Goal: Task Accomplishment & Management: Complete application form

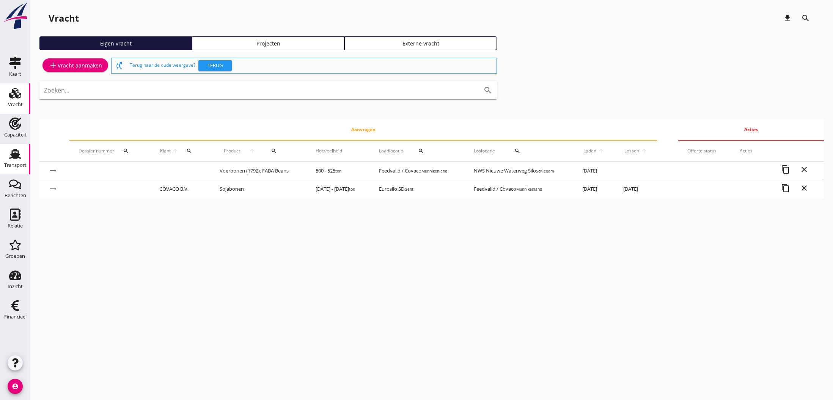
click at [16, 156] on use at bounding box center [15, 154] width 12 height 10
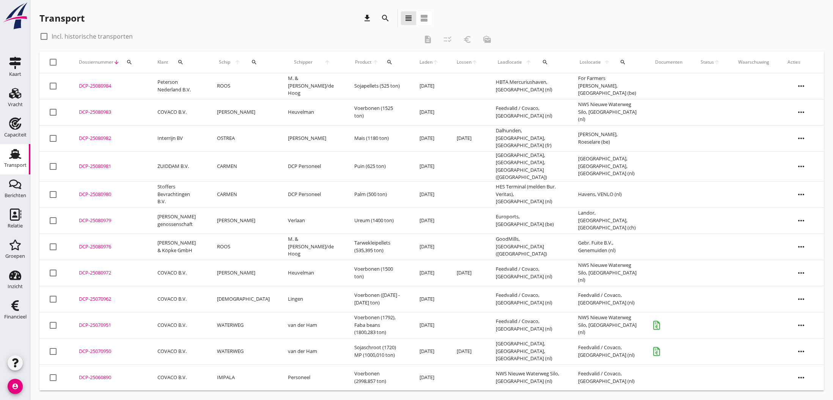
click at [105, 322] on div "DCP-25070951" at bounding box center [109, 325] width 60 height 8
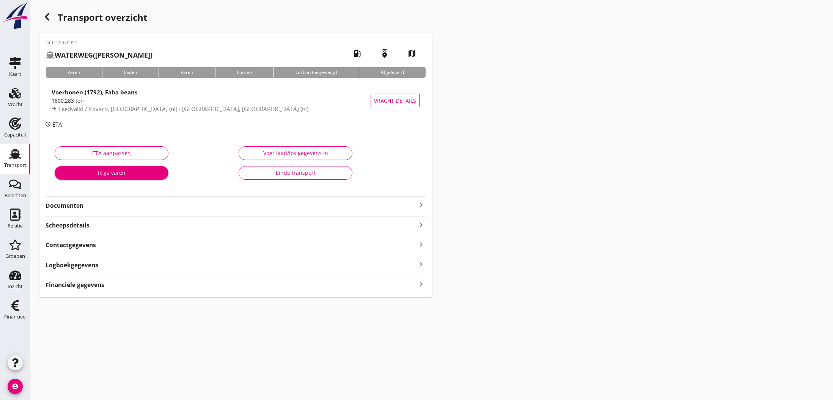
click at [419, 206] on icon "keyboard_arrow_right" at bounding box center [420, 204] width 9 height 9
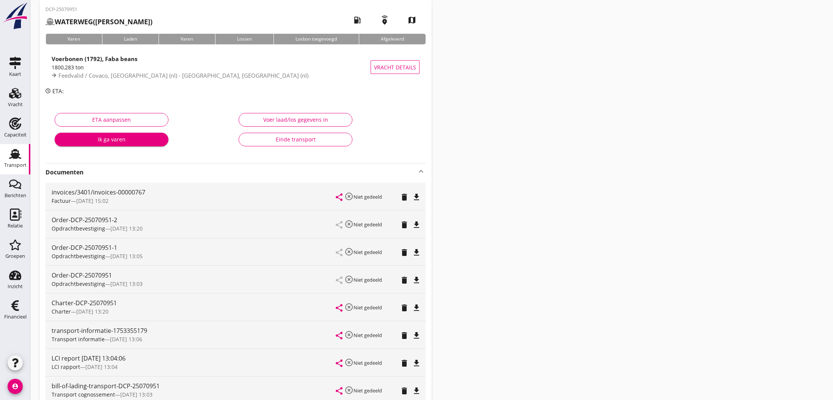
scroll to position [43, 0]
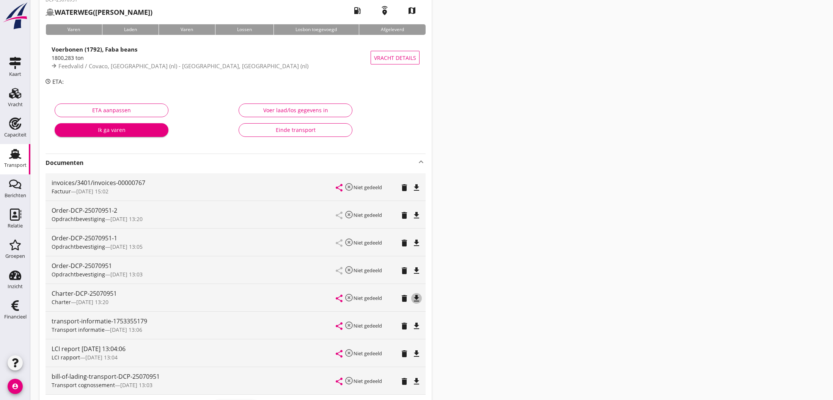
click at [415, 295] on icon "file_download" at bounding box center [416, 298] width 9 height 9
click at [415, 299] on icon "open_in_browser" at bounding box center [416, 298] width 9 height 9
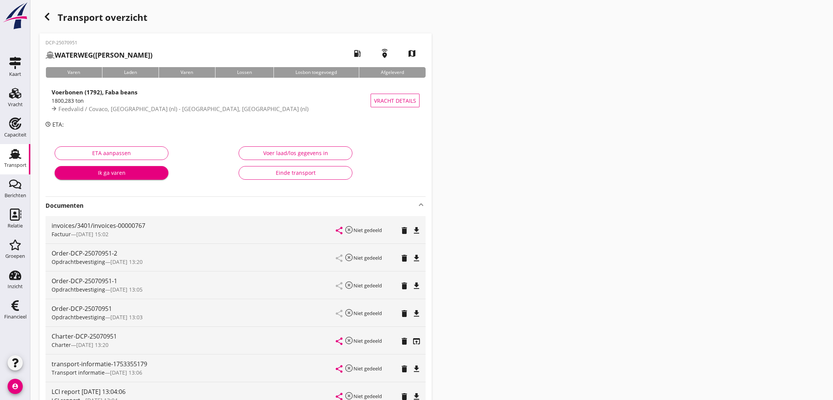
scroll to position [0, 0]
click at [47, 16] on use "button" at bounding box center [47, 17] width 5 height 8
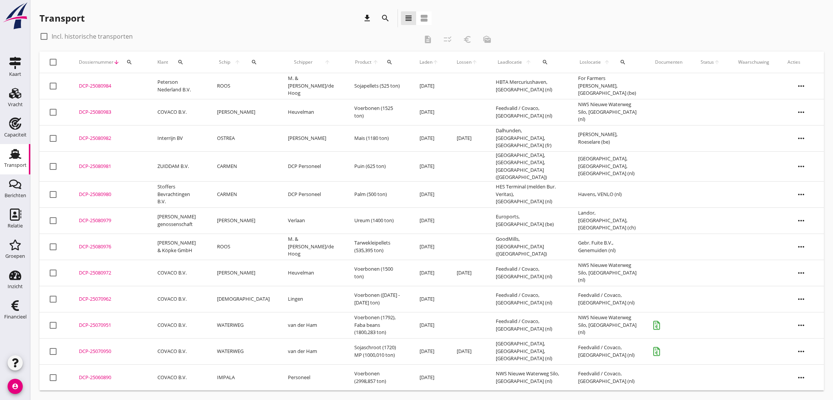
click at [93, 348] on div "DCP-25070950" at bounding box center [109, 352] width 60 height 8
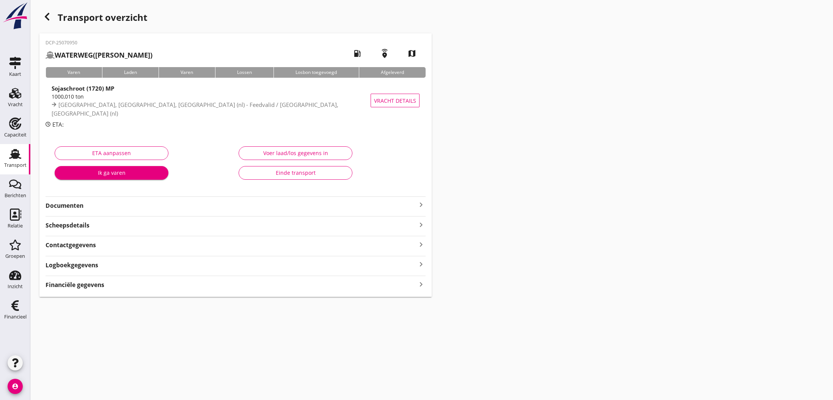
click at [417, 205] on icon "keyboard_arrow_right" at bounding box center [420, 204] width 9 height 9
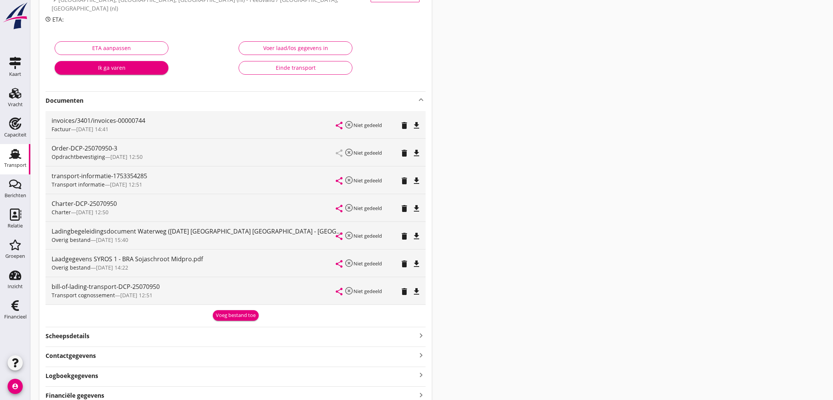
scroll to position [106, 0]
click at [414, 207] on icon "file_download" at bounding box center [416, 207] width 9 height 9
click at [416, 207] on icon "open_in_browser" at bounding box center [416, 207] width 9 height 9
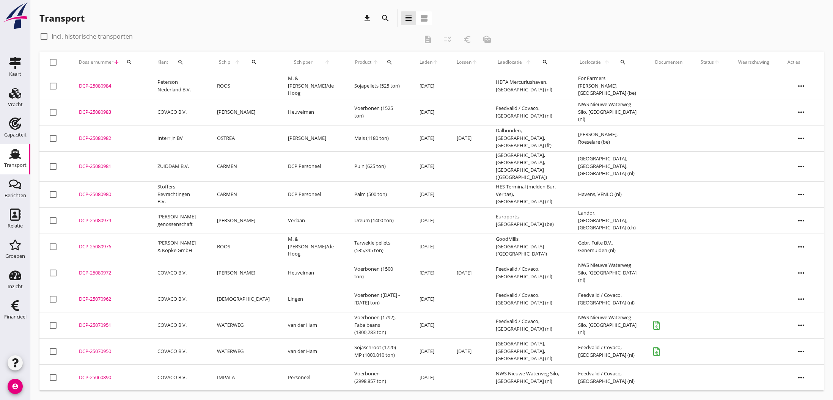
click at [93, 322] on div "DCP-25070951" at bounding box center [109, 325] width 60 height 8
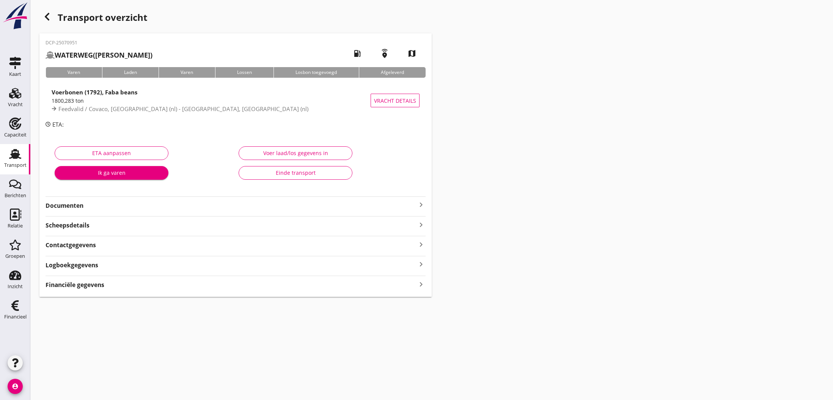
click at [418, 207] on icon "keyboard_arrow_right" at bounding box center [420, 204] width 9 height 9
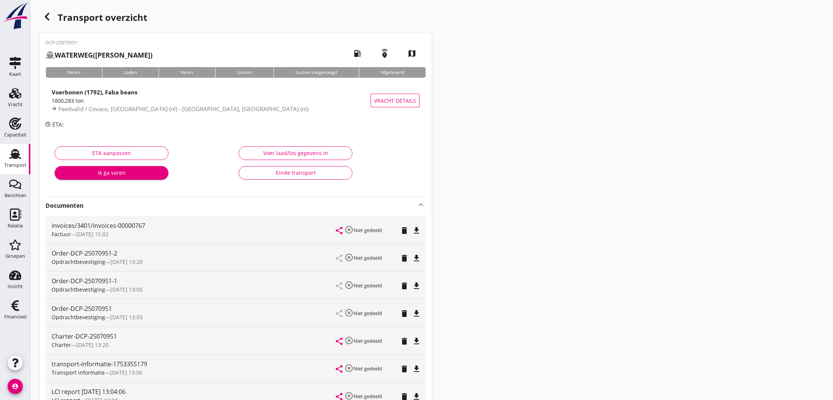
click at [416, 342] on icon "file_download" at bounding box center [416, 341] width 9 height 9
click at [416, 342] on icon "open_in_browser" at bounding box center [416, 341] width 9 height 9
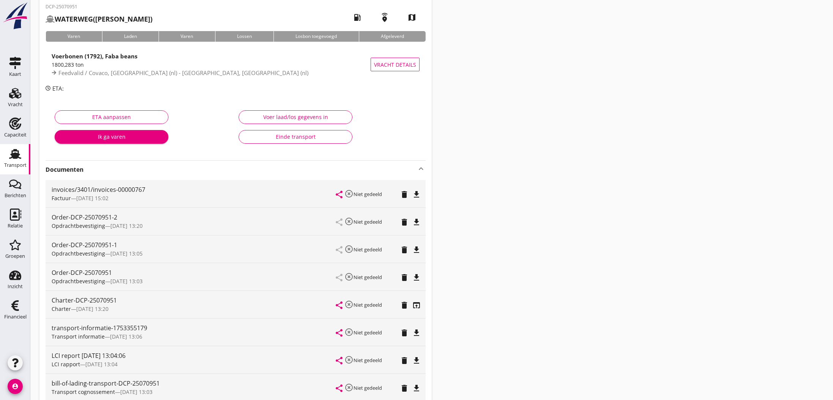
scroll to position [44, 0]
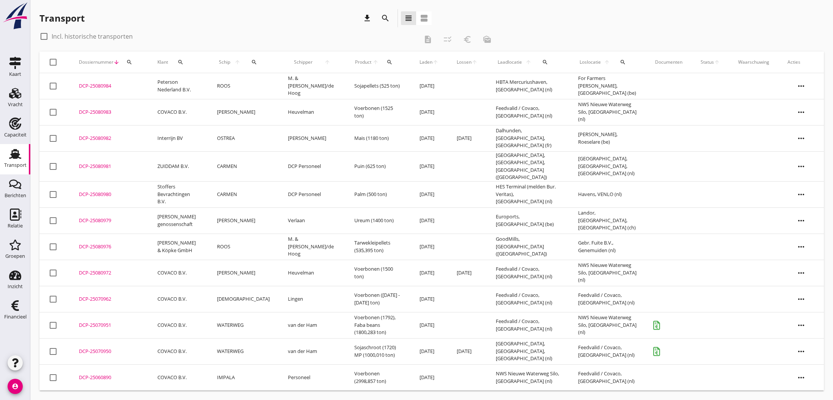
click at [91, 348] on div "DCP-25070950" at bounding box center [109, 352] width 60 height 8
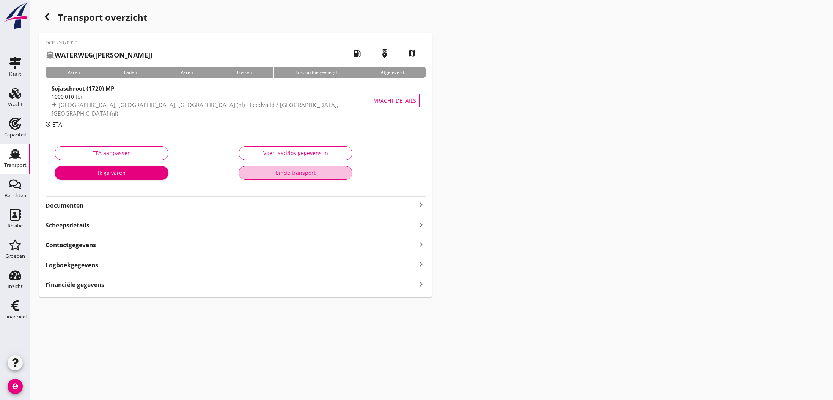
click at [312, 172] on div "Einde transport" at bounding box center [295, 173] width 101 height 8
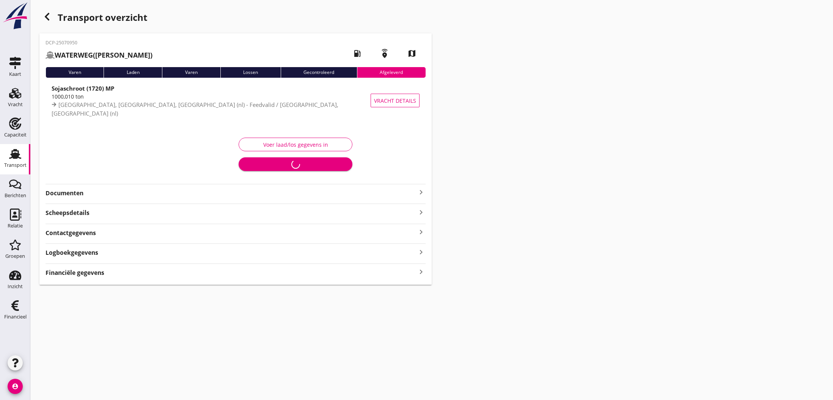
click at [50, 19] on icon "button" at bounding box center [46, 16] width 9 height 9
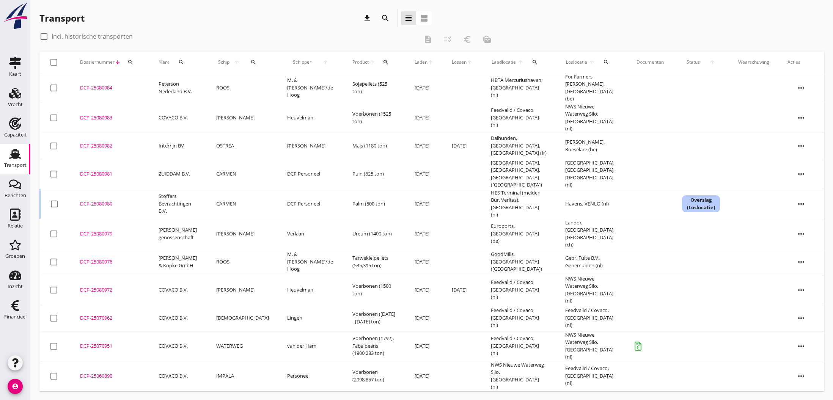
click at [96, 342] on div "DCP-25070951" at bounding box center [110, 346] width 60 height 8
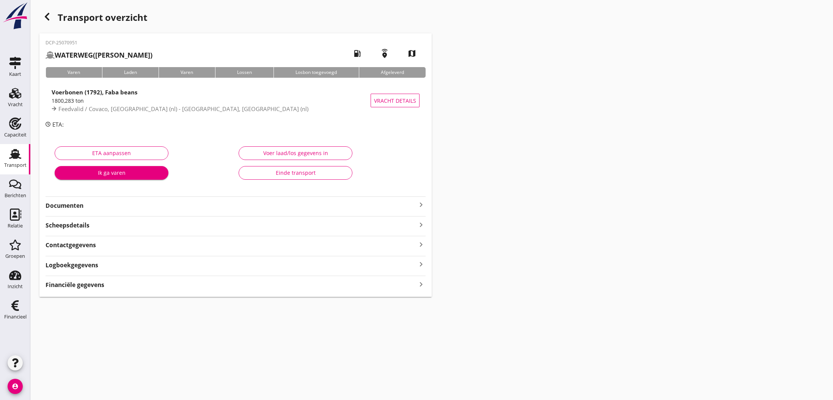
click at [43, 16] on icon "button" at bounding box center [46, 16] width 9 height 9
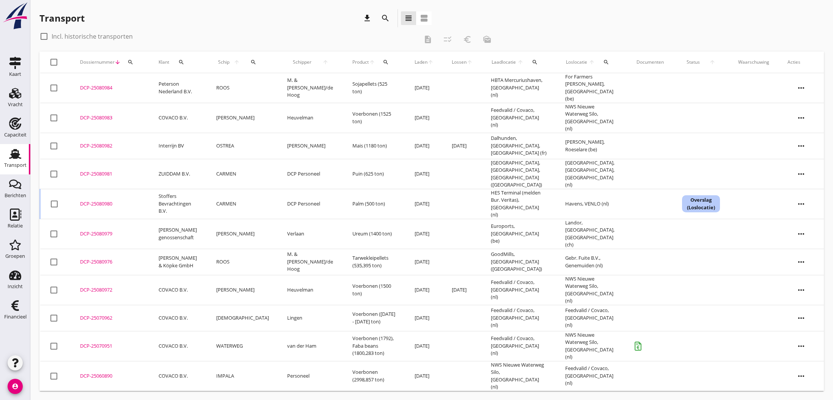
click at [91, 342] on div "DCP-25070951" at bounding box center [110, 346] width 60 height 8
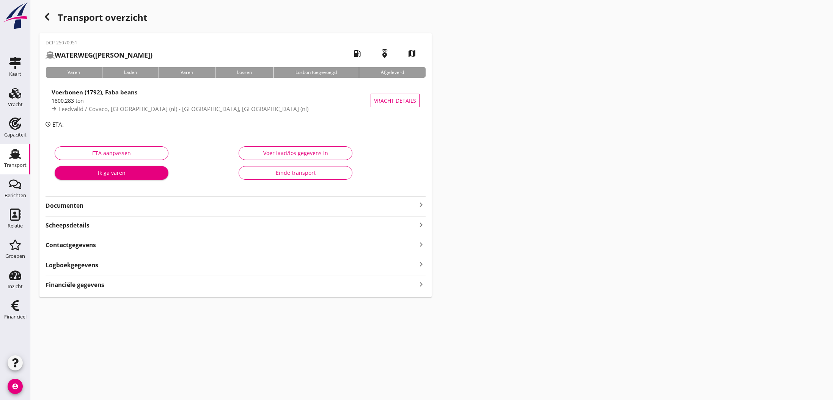
click at [296, 171] on div "Einde transport" at bounding box center [295, 173] width 101 height 8
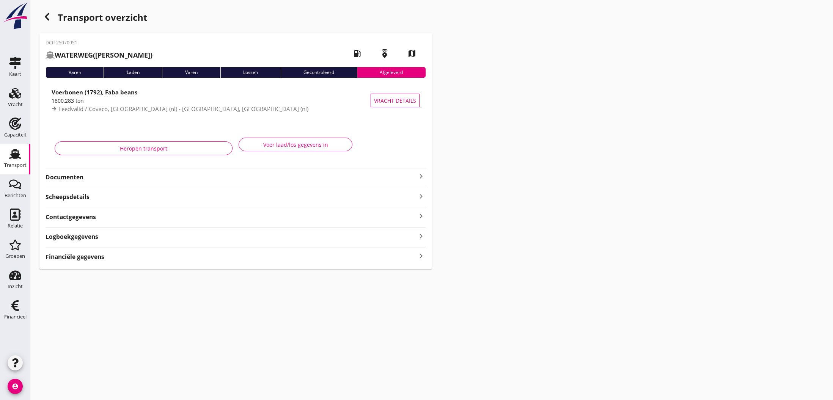
click at [48, 18] on icon "button" at bounding box center [46, 16] width 9 height 9
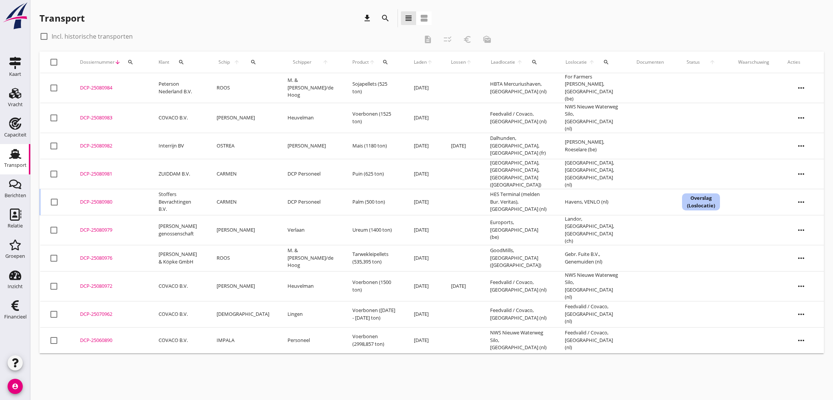
click at [86, 282] on div "DCP-25080972" at bounding box center [110, 286] width 60 height 8
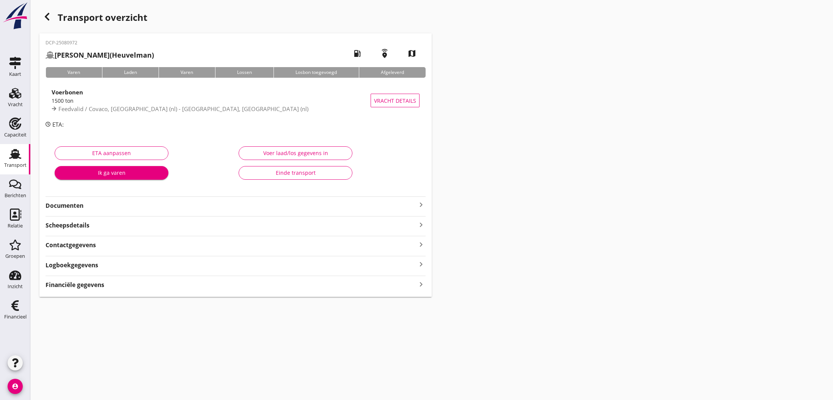
click at [295, 155] on div "Voer laad/los gegevens in" at bounding box center [295, 153] width 101 height 8
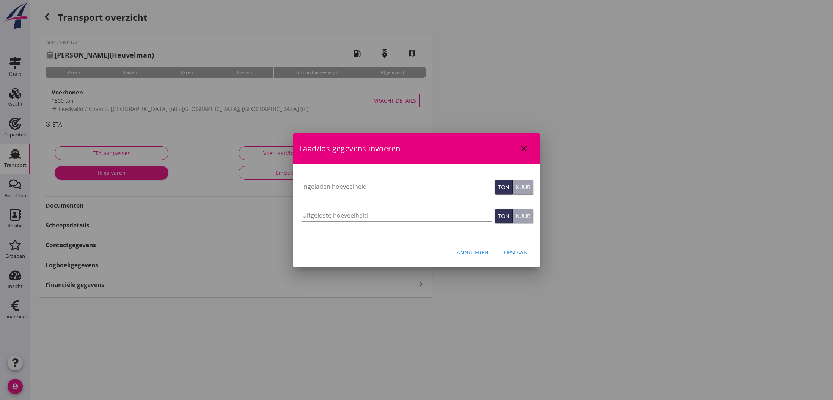
click at [475, 254] on div "Annuleren" at bounding box center [472, 252] width 32 height 8
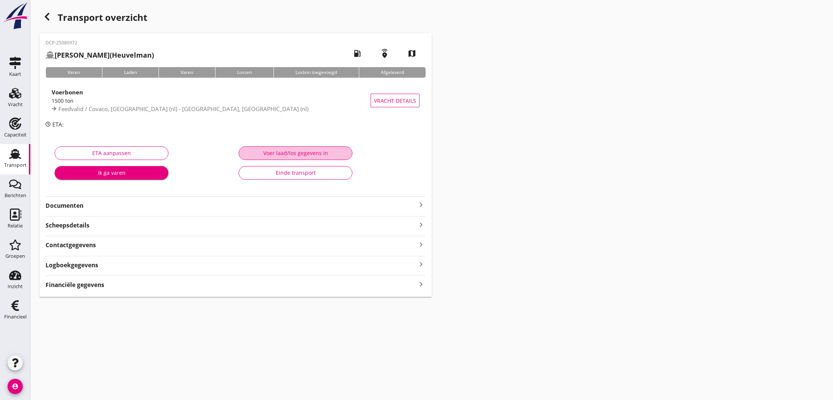
click at [276, 152] on div "Voer laad/los gegevens in" at bounding box center [295, 153] width 101 height 8
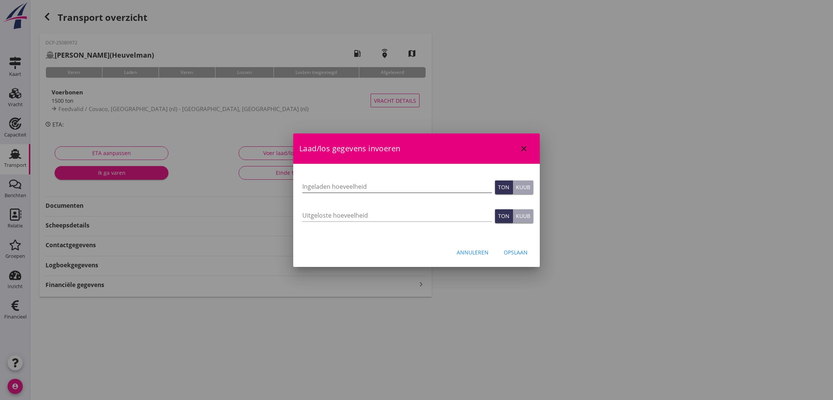
click at [319, 188] on input "Ingeladen hoeveelheid" at bounding box center [397, 186] width 190 height 12
drag, startPoint x: 309, startPoint y: 188, endPoint x: 314, endPoint y: 188, distance: 4.6
click at [313, 188] on input "155.746" at bounding box center [397, 186] width 190 height 12
type input "1500.746"
click at [325, 214] on input "Uitgeloste hoeveelheid" at bounding box center [397, 215] width 190 height 12
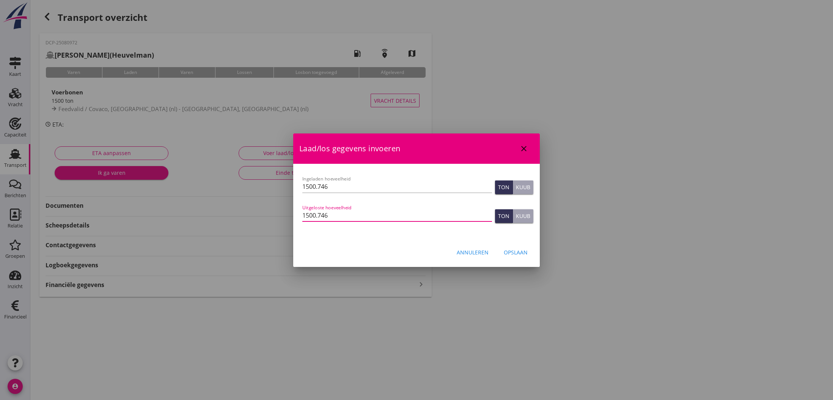
type input "1500.746"
click at [525, 253] on div "Opslaan" at bounding box center [515, 252] width 24 height 8
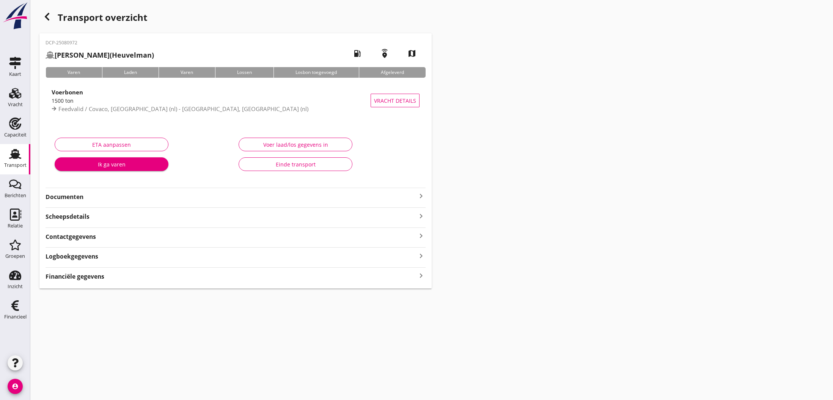
click at [124, 278] on div "Financiële gegevens keyboard_arrow_right" at bounding box center [235, 276] width 380 height 10
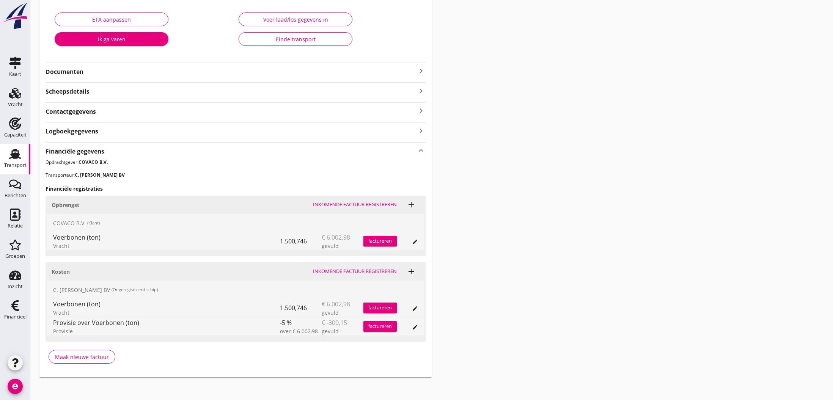
scroll to position [125, 0]
click at [80, 357] on div "Maak nieuwe factuur" at bounding box center [82, 357] width 54 height 8
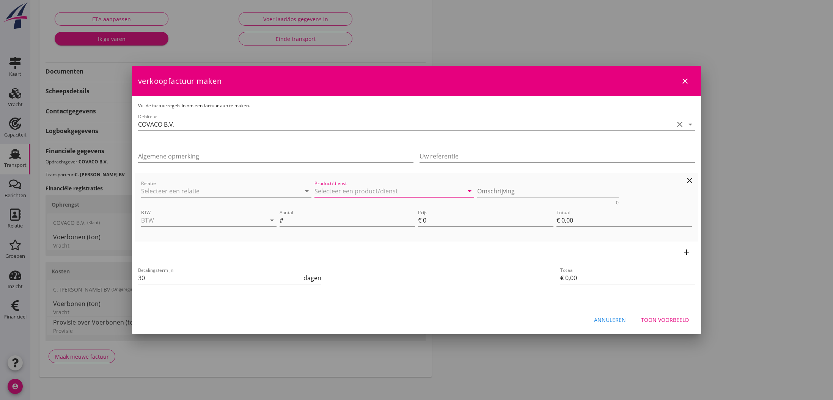
click at [339, 190] on input "Product/dienst" at bounding box center [388, 191] width 149 height 12
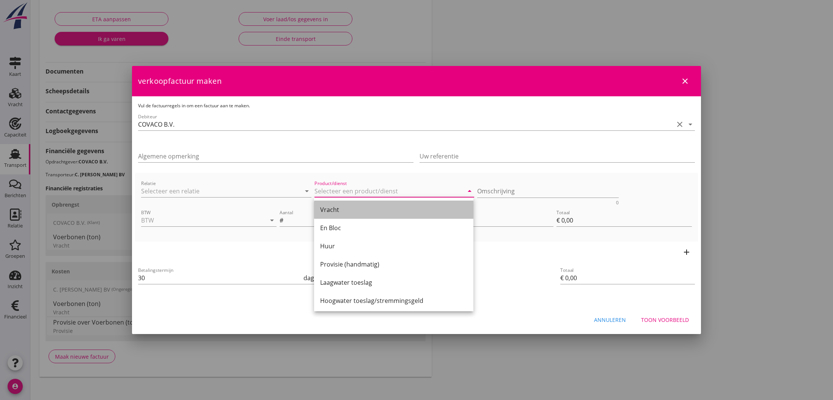
click at [335, 210] on div "Vracht" at bounding box center [393, 209] width 147 height 9
type input "Vracht"
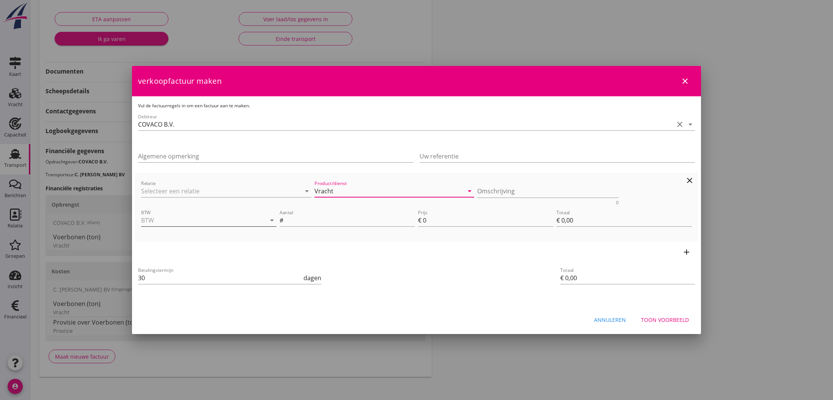
click at [202, 222] on input "BTW" at bounding box center [198, 220] width 114 height 12
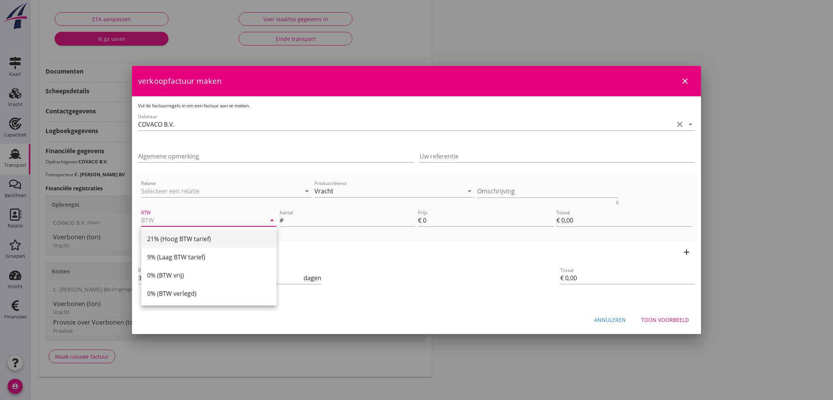
click at [191, 237] on div "21% (Hoog BTW tarief)" at bounding box center [208, 238] width 123 height 9
type input "21% (Hoog BTW tarief)"
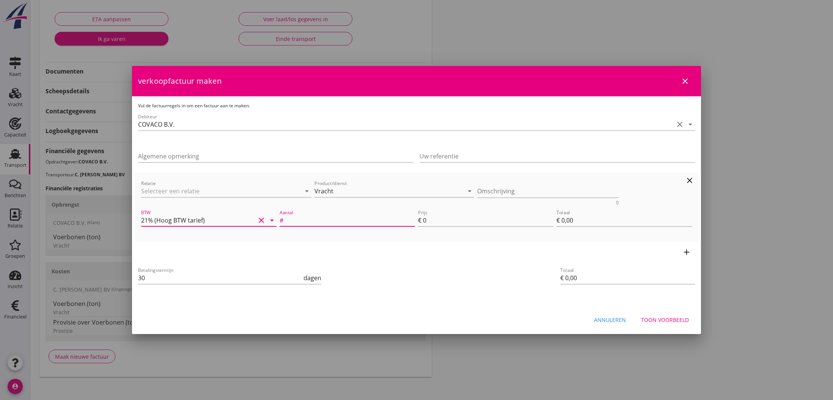
click at [297, 220] on input "Aantal" at bounding box center [350, 220] width 130 height 12
type input "155.746"
click at [450, 223] on input "0" at bounding box center [488, 220] width 130 height 12
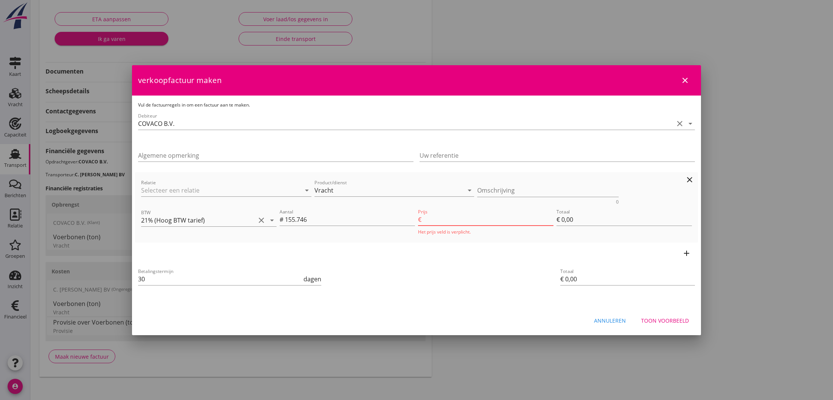
type input "4"
type input "€ 622,98"
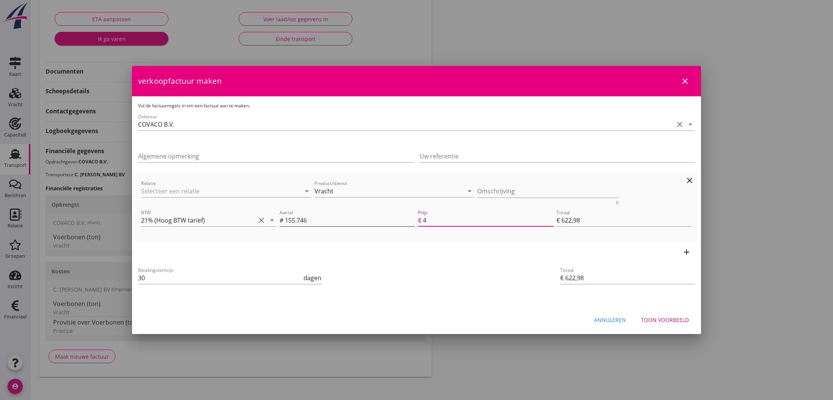
type input "4"
drag, startPoint x: 295, startPoint y: 220, endPoint x: 307, endPoint y: 226, distance: 13.1
click at [296, 221] on input "155.746" at bounding box center [350, 220] width 130 height 12
type input "15.746"
type input "€ 62,98"
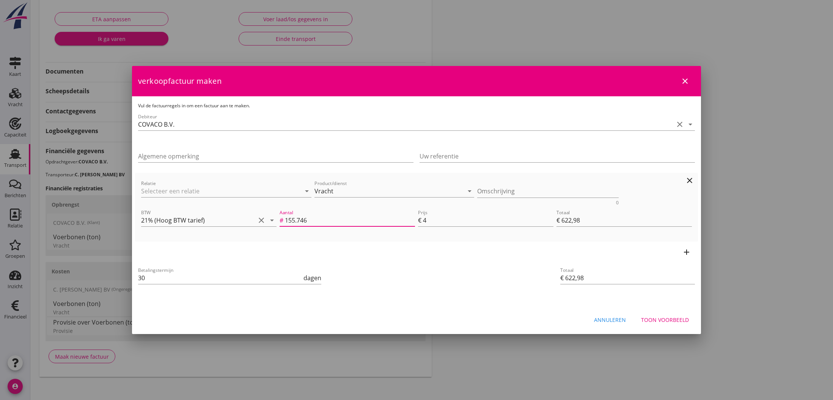
type input "€ 62,98"
type input "1.746"
type input "€ 6,98"
type input "15.746"
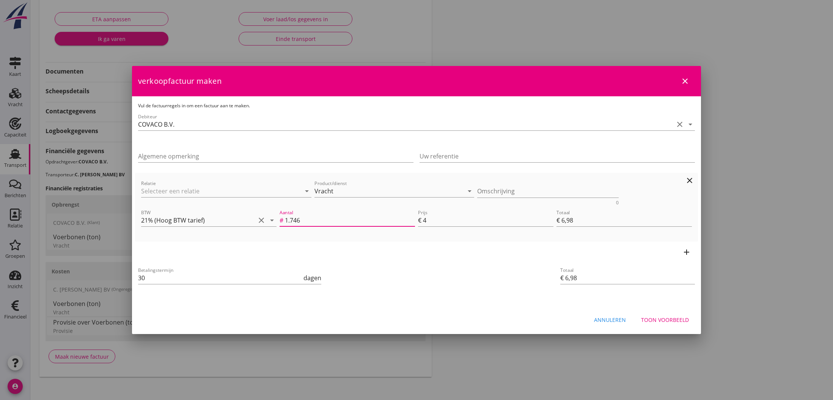
type input "€ 62,98"
type input "150.746"
type input "€ 602,98"
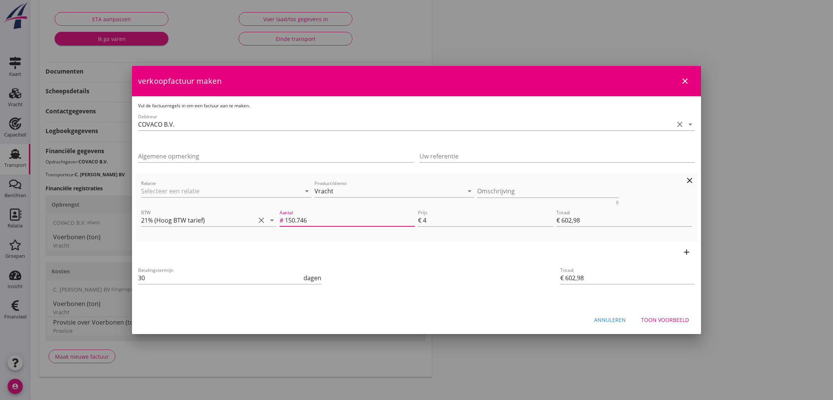
type input "1500.746"
type input "€ 6.002,98"
type input "1500.746"
click at [354, 214] on div "Aantal # 1500.746" at bounding box center [346, 222] width 135 height 24
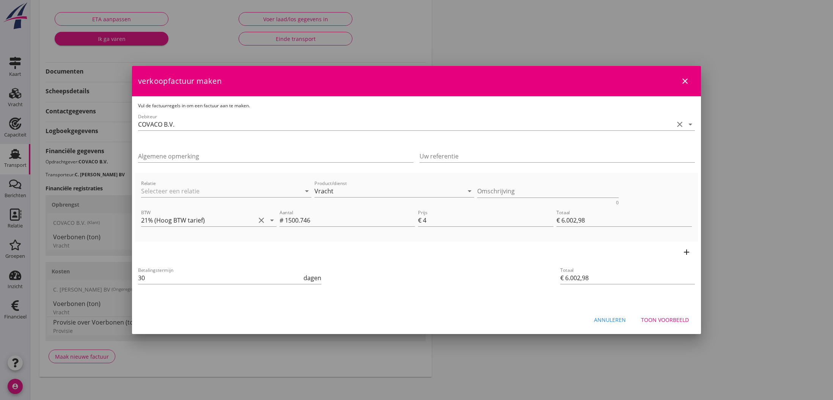
click at [685, 251] on icon "add" at bounding box center [686, 252] width 9 height 9
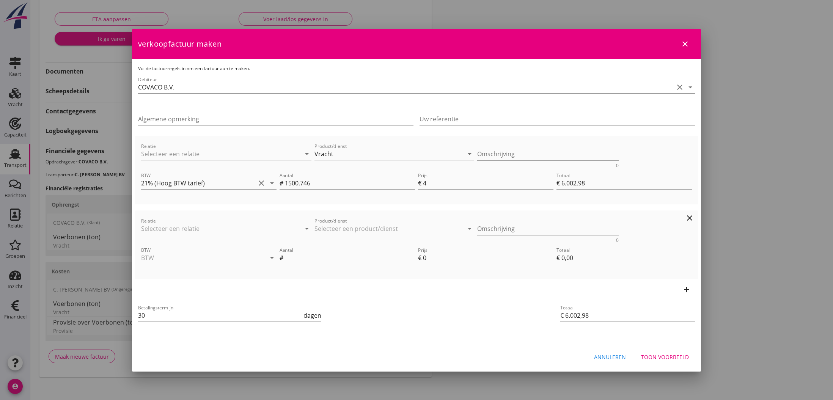
click at [348, 229] on input "Product/dienst" at bounding box center [388, 229] width 149 height 12
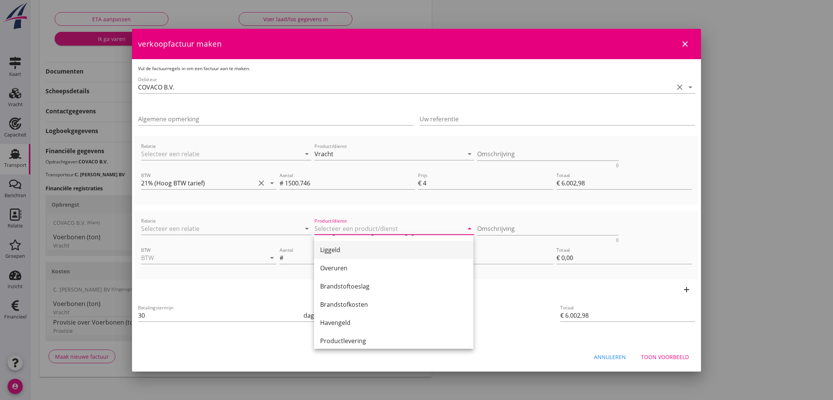
scroll to position [113, 0]
click at [328, 245] on div "Liggeld" at bounding box center [393, 242] width 147 height 9
type input "Liggeld"
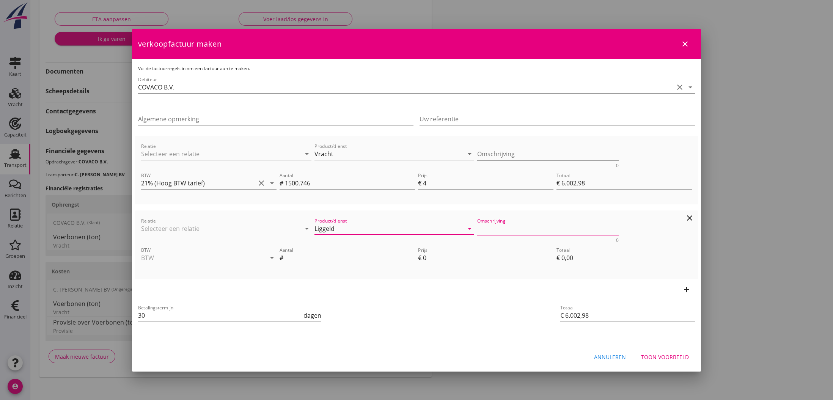
click at [481, 229] on textarea "Omschrijving" at bounding box center [548, 229] width 142 height 13
type textarea "[DATE] t/m 22.08. = 4 Dgn"
click at [170, 257] on input "BTW" at bounding box center [198, 258] width 114 height 12
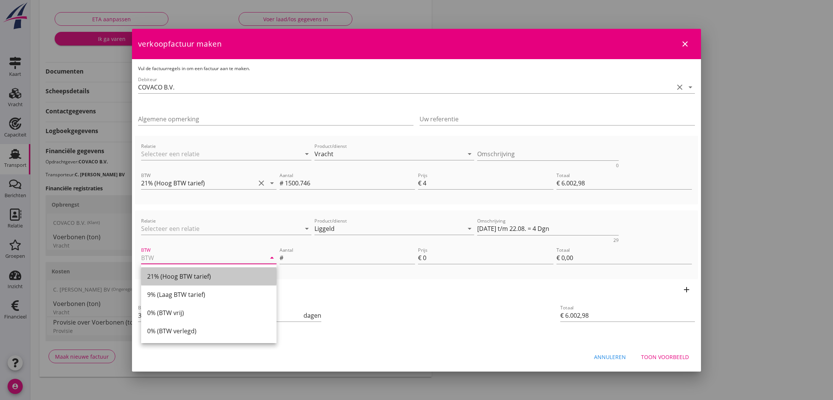
drag, startPoint x: 162, startPoint y: 275, endPoint x: 171, endPoint y: 271, distance: 10.0
click at [163, 275] on div "21% (Hoog BTW tarief)" at bounding box center [208, 276] width 123 height 9
type input "21% (Hoog BTW tarief)"
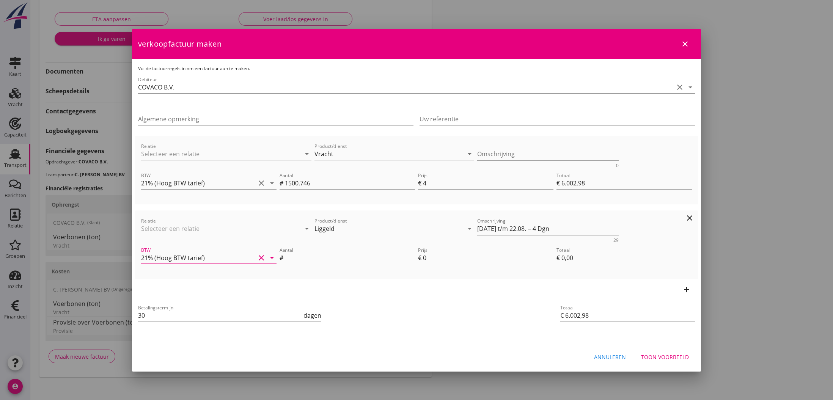
click at [294, 257] on input "Aantal" at bounding box center [350, 258] width 130 height 12
type input "4"
click at [426, 259] on input "0" at bounding box center [488, 258] width 130 height 12
type input "€ 6.018,98"
type input "4"
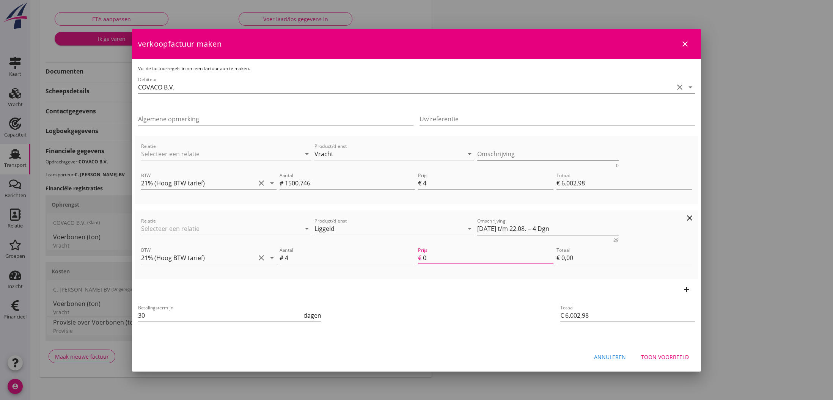
type input "€ 16,00"
type input "€ 6.190,98"
type input "47"
type input "€ 188,00"
type input "€ 7.902,98"
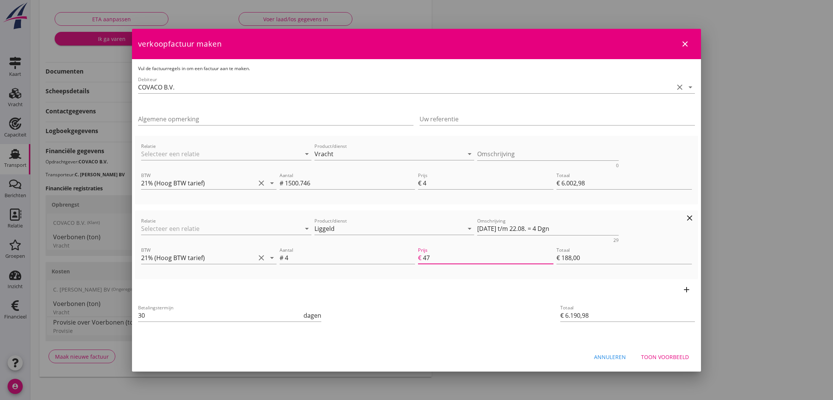
type input "475"
type input "€ 1.900,00"
type input "475.00"
click at [463, 281] on div "add" at bounding box center [416, 289] width 563 height 21
click at [684, 290] on icon "add" at bounding box center [686, 289] width 9 height 9
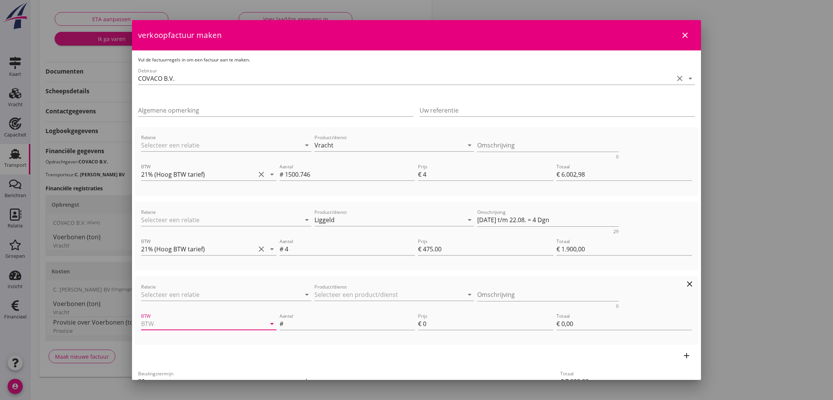
click at [229, 319] on input "BTW" at bounding box center [198, 324] width 114 height 12
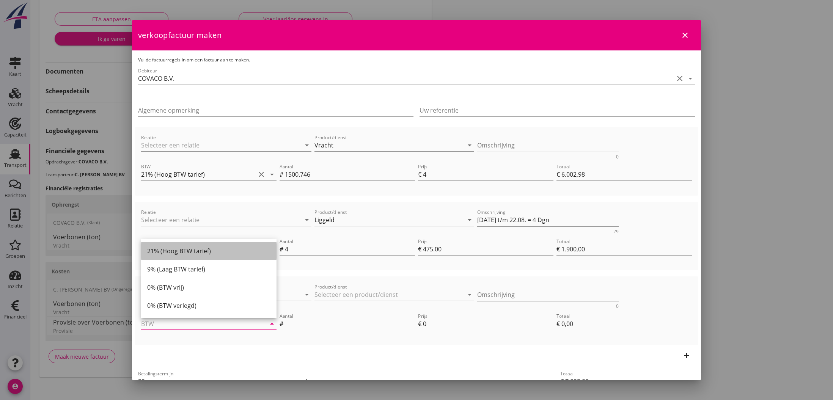
click at [187, 252] on div "21% (Hoog BTW tarief)" at bounding box center [208, 250] width 123 height 9
type input "21% (Hoog BTW tarief)"
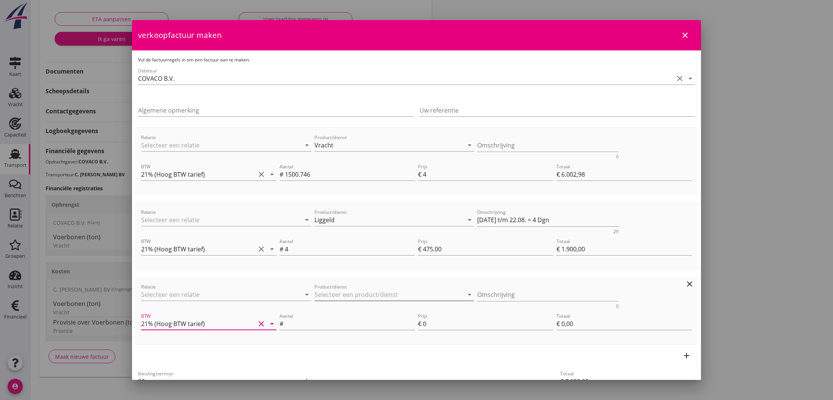
click at [469, 295] on icon "arrow_drop_down" at bounding box center [469, 294] width 9 height 9
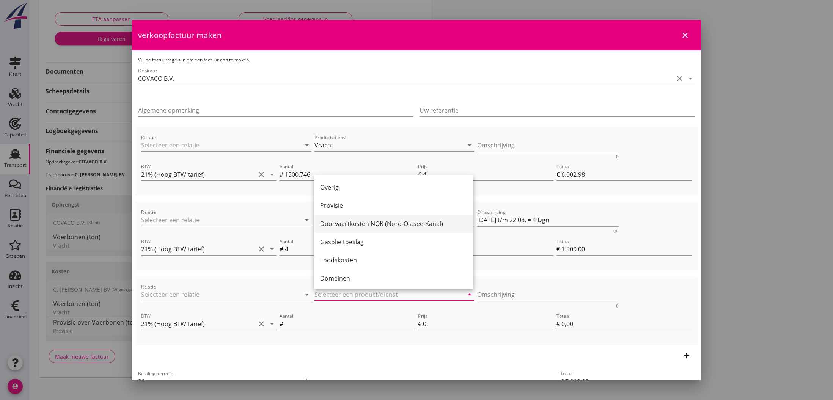
scroll to position [256, 0]
click at [335, 206] on div "Provisie" at bounding box center [393, 204] width 147 height 9
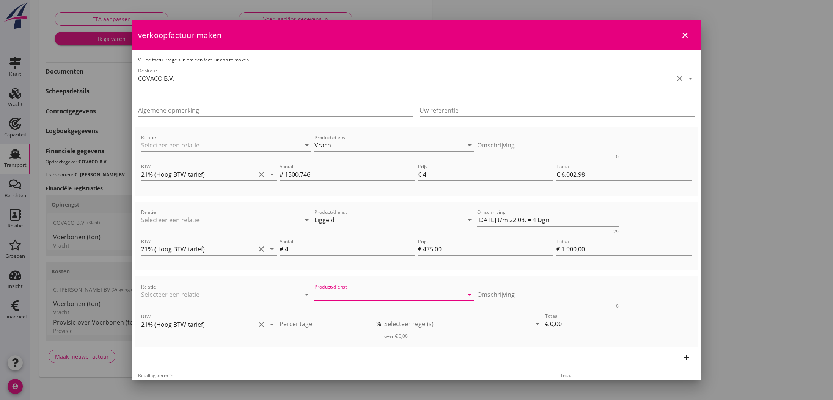
type input "Provisie"
click at [373, 322] on input "1" at bounding box center [326, 324] width 95 height 12
click at [373, 322] on input "2" at bounding box center [326, 324] width 95 height 12
click at [373, 322] on input "3" at bounding box center [326, 324] width 95 height 12
click at [373, 322] on input "4" at bounding box center [326, 324] width 95 height 12
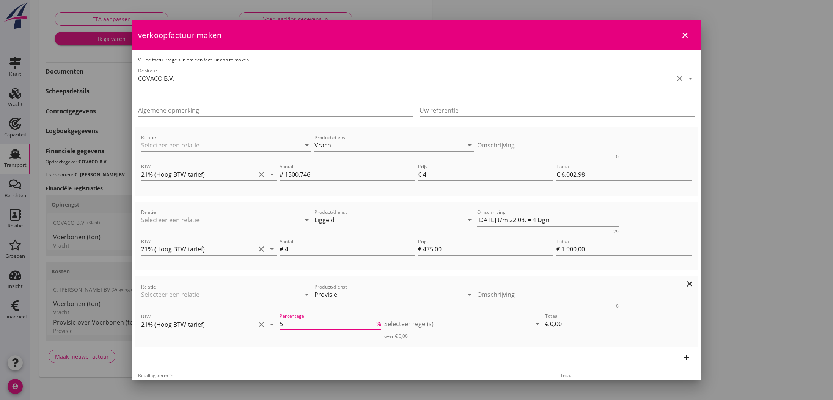
click at [373, 322] on input "5" at bounding box center [326, 324] width 95 height 12
click at [373, 322] on input "6" at bounding box center [326, 324] width 95 height 12
click at [373, 322] on input "7" at bounding box center [326, 324] width 95 height 12
type input "8"
click at [373, 322] on input "8" at bounding box center [326, 324] width 95 height 12
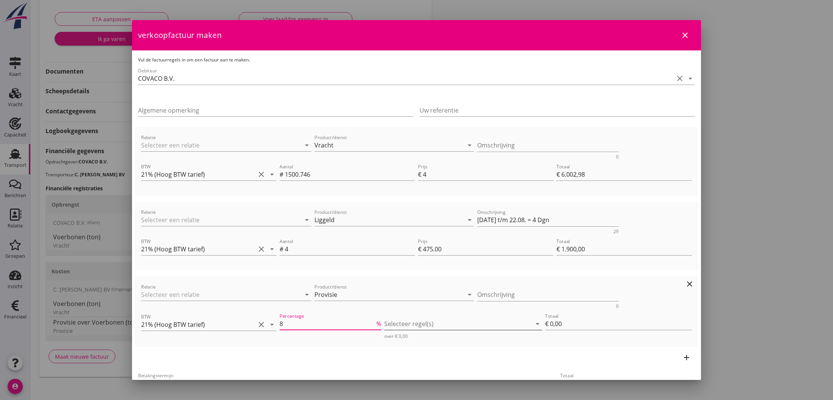
click at [401, 326] on div at bounding box center [457, 324] width 147 height 12
drag, startPoint x: 397, startPoint y: 329, endPoint x: 394, endPoint y: 334, distance: 6.1
click at [397, 329] on icon "check_box_outline_blank" at bounding box center [399, 329] width 15 height 15
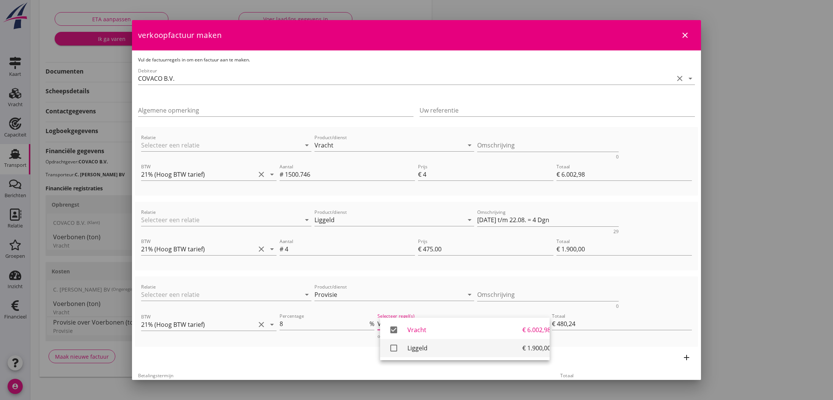
drag, startPoint x: 394, startPoint y: 346, endPoint x: 398, endPoint y: 348, distance: 4.9
click at [394, 346] on icon "check_box_outline_blank" at bounding box center [393, 347] width 15 height 15
type input "€ 632,24"
click at [591, 352] on div "add" at bounding box center [416, 357] width 563 height 21
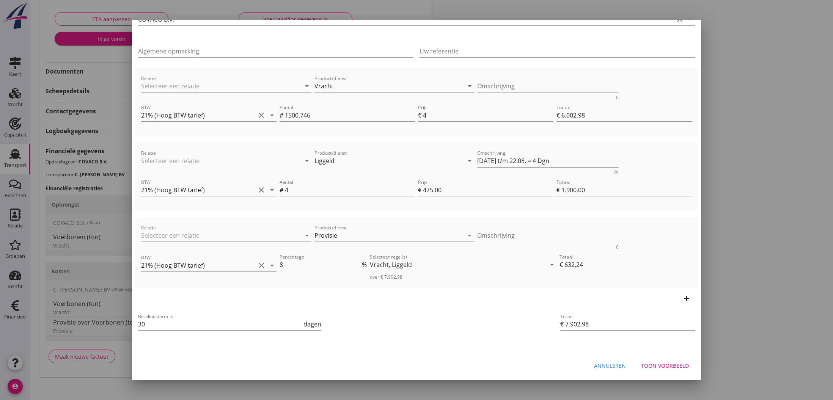
scroll to position [59, 0]
click at [670, 367] on div "Toon voorbeeld" at bounding box center [665, 366] width 48 height 8
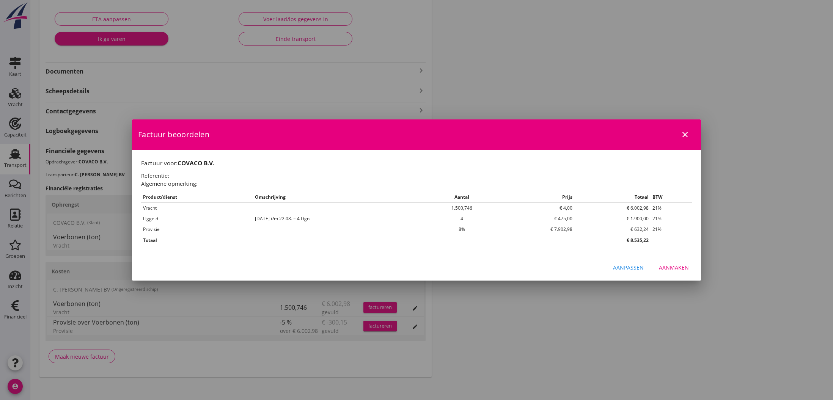
click at [674, 266] on div "Aanmaken" at bounding box center [674, 267] width 30 height 8
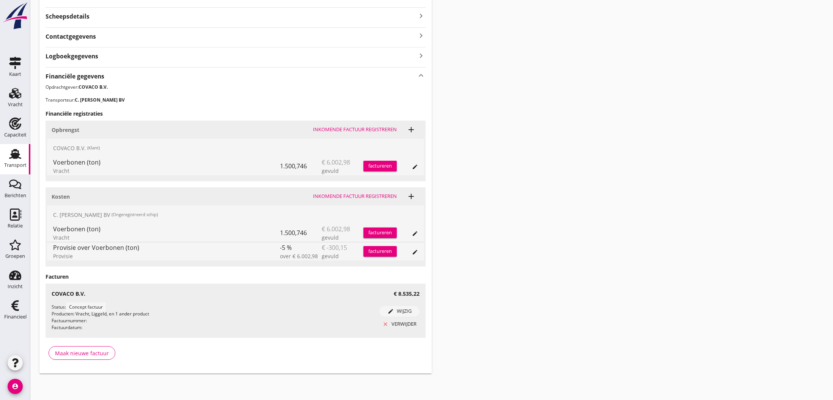
scroll to position [199, 0]
click at [14, 307] on use at bounding box center [15, 305] width 8 height 11
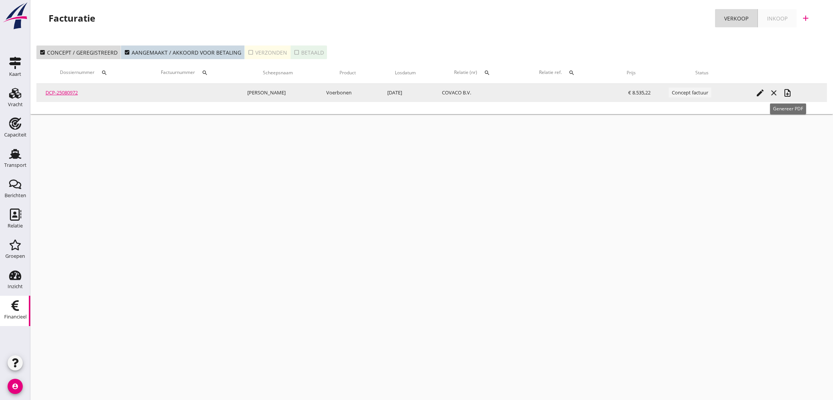
click at [787, 94] on icon "note_add" at bounding box center [786, 92] width 9 height 9
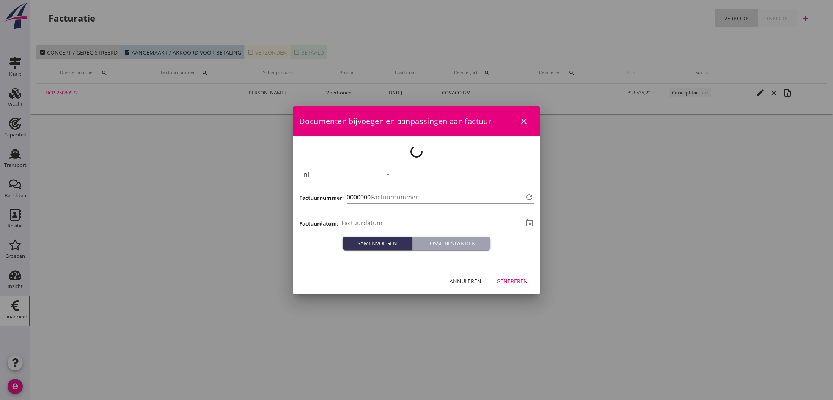
type input "[DATE]"
type input "778"
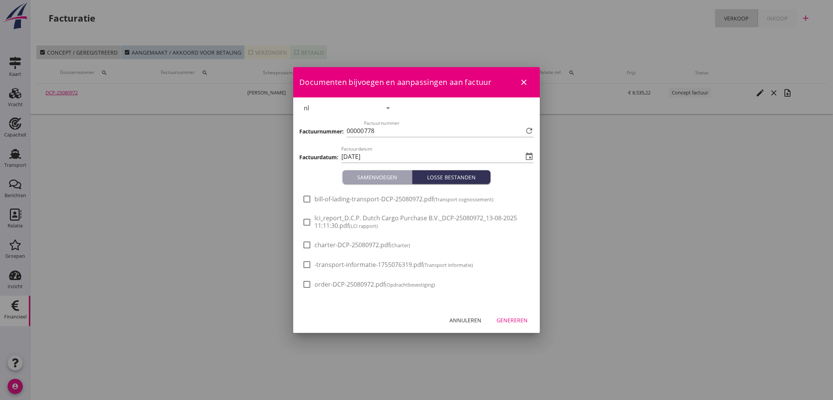
click at [509, 320] on div "Genereren" at bounding box center [511, 320] width 31 height 8
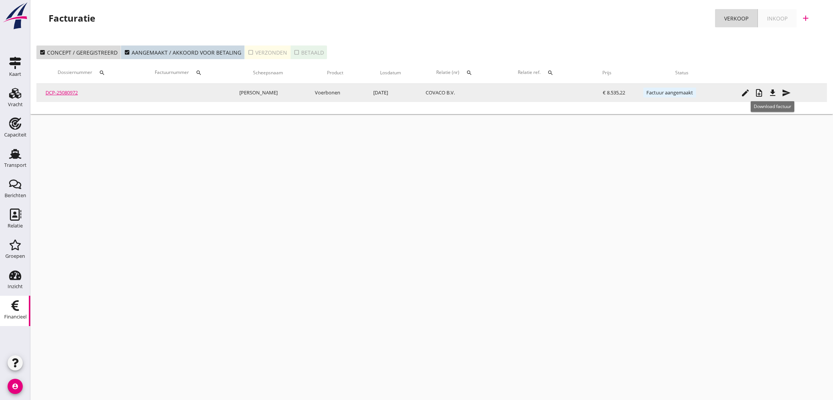
click at [775, 93] on icon "file_download" at bounding box center [772, 92] width 9 height 9
click at [787, 93] on icon "send" at bounding box center [785, 92] width 9 height 9
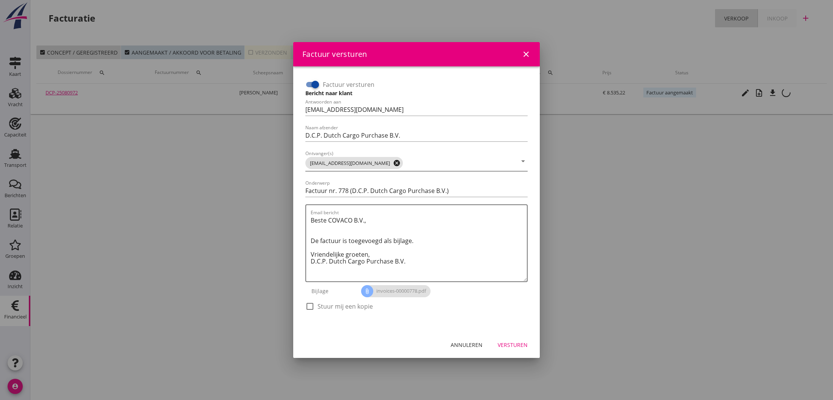
click at [393, 163] on icon "cancel" at bounding box center [397, 163] width 8 height 8
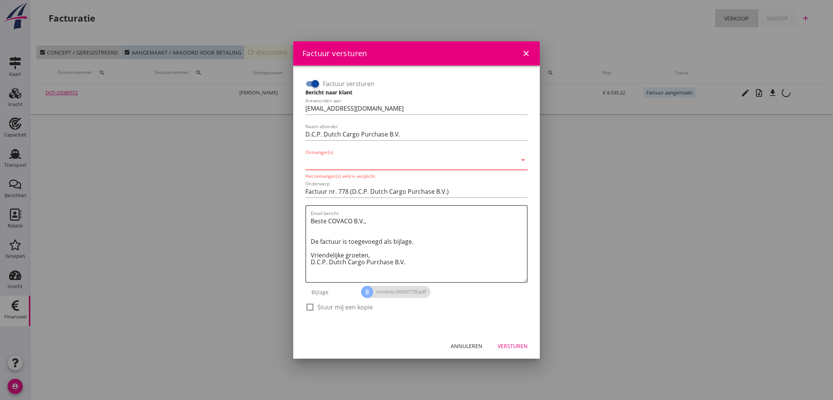
click at [374, 165] on input "Ontvanger(s)" at bounding box center [411, 162] width 212 height 12
type input "[EMAIL_ADDRESS][DOMAIN_NAME]"
click at [380, 222] on textarea "Beste COVACO B.V., De factuur is toegevoegd als bijlage. Vriendelijke groeten, …" at bounding box center [418, 248] width 216 height 67
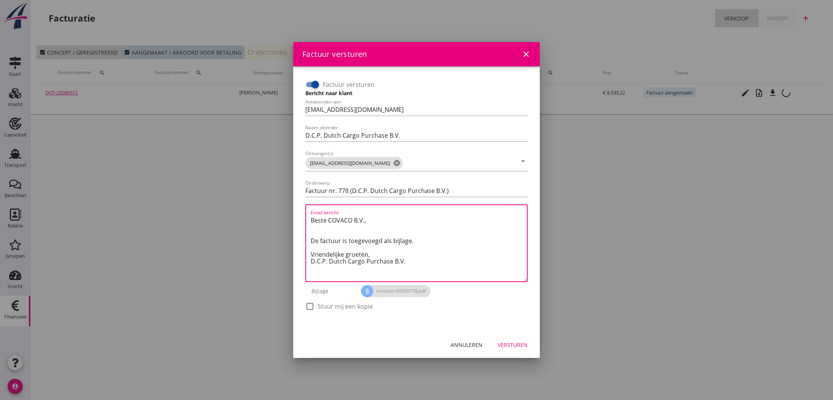
click at [516, 345] on div "Versturen" at bounding box center [512, 345] width 30 height 8
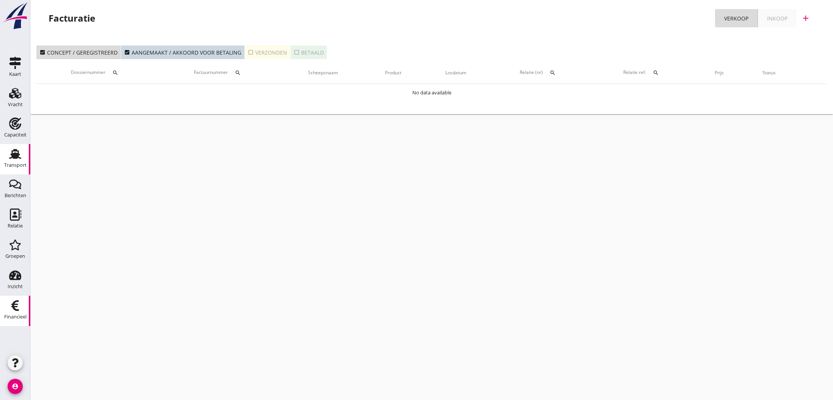
click at [14, 156] on use at bounding box center [15, 154] width 12 height 10
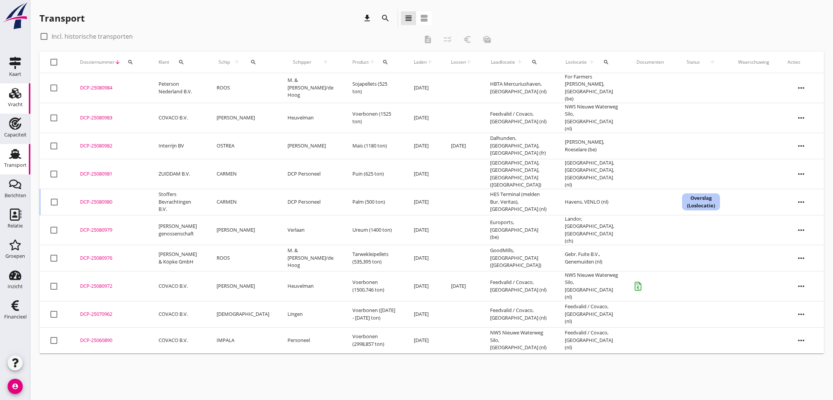
click at [14, 91] on use at bounding box center [15, 93] width 12 height 11
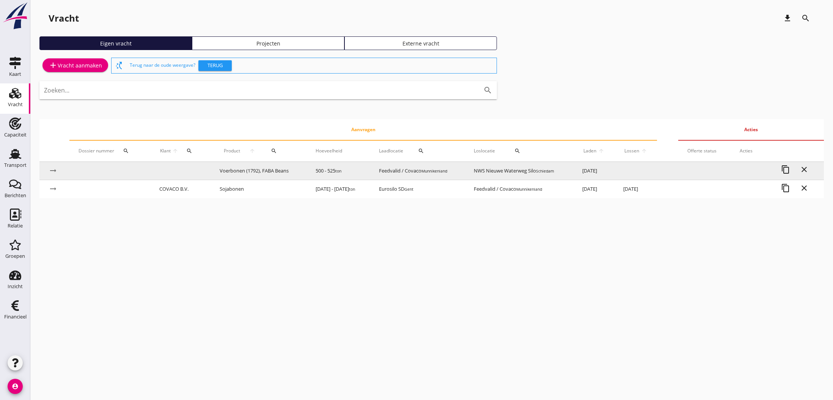
click at [248, 171] on td "Voerbonen (1792), FABA Beans" at bounding box center [258, 171] width 96 height 18
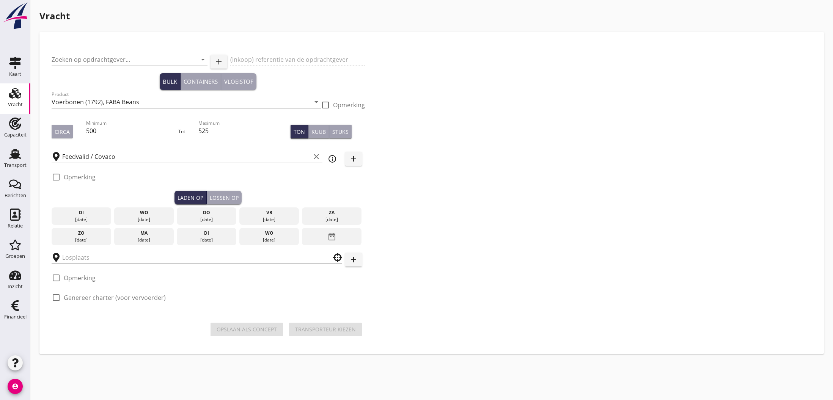
type input "NWS Nieuwe Waterweg Silo"
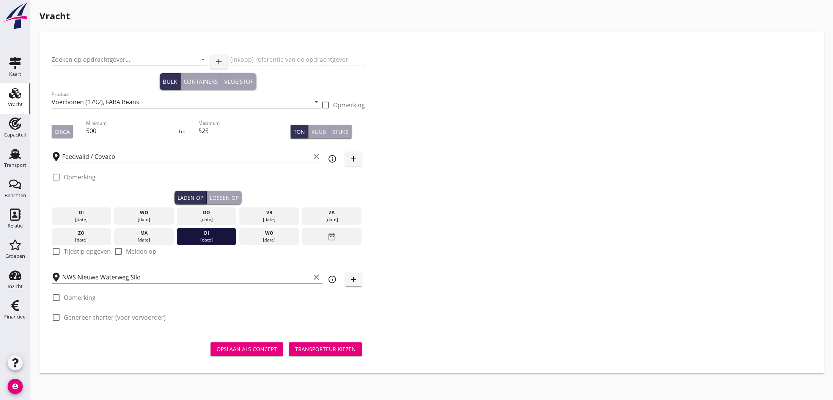
click at [291, 61] on div "(inkoop) referentie van de opdrachtgever" at bounding box center [297, 60] width 135 height 26
click at [99, 59] on input "Zoeken op opdrachtgever..." at bounding box center [119, 59] width 135 height 12
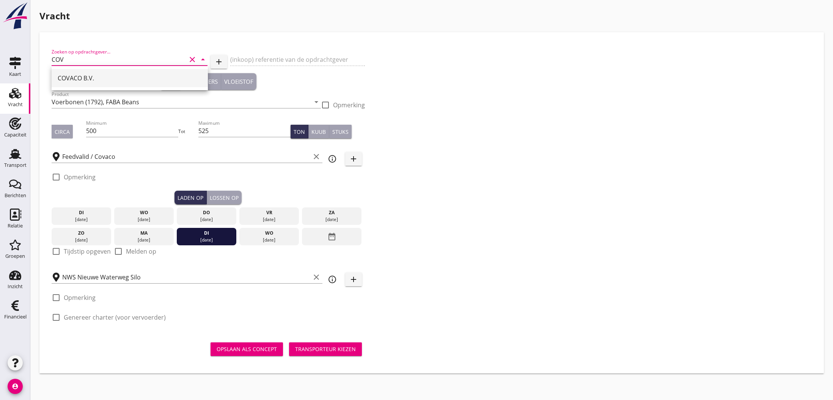
click at [100, 79] on div "COVACO B.V." at bounding box center [130, 78] width 144 height 9
type input "COVACO B.V."
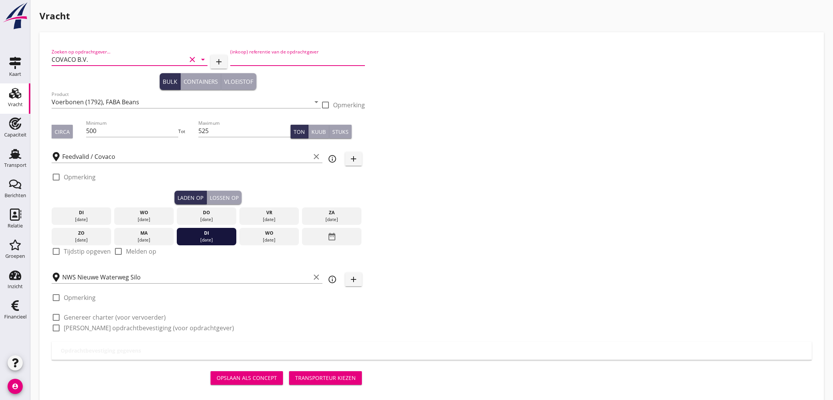
click at [275, 60] on input "(inkoop) referentie van de opdrachtgever" at bounding box center [297, 59] width 135 height 12
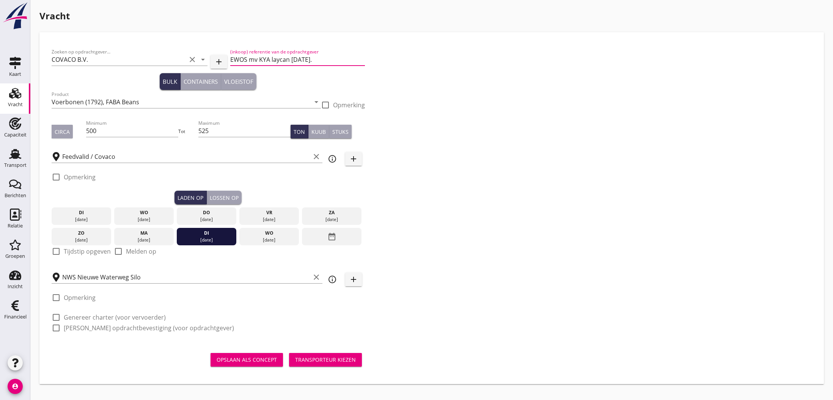
type input "EWOS mv KYA laycan [DATE]."
click at [265, 362] on div "Opslaan als concept" at bounding box center [246, 360] width 60 height 8
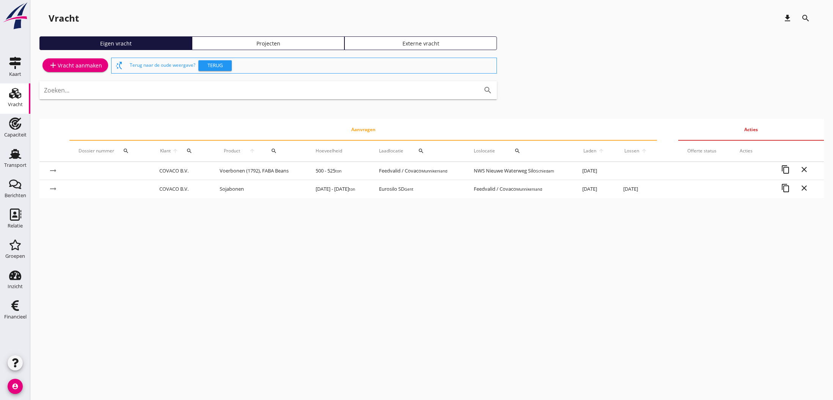
scroll to position [0, 1]
